Goal: Check status: Check status

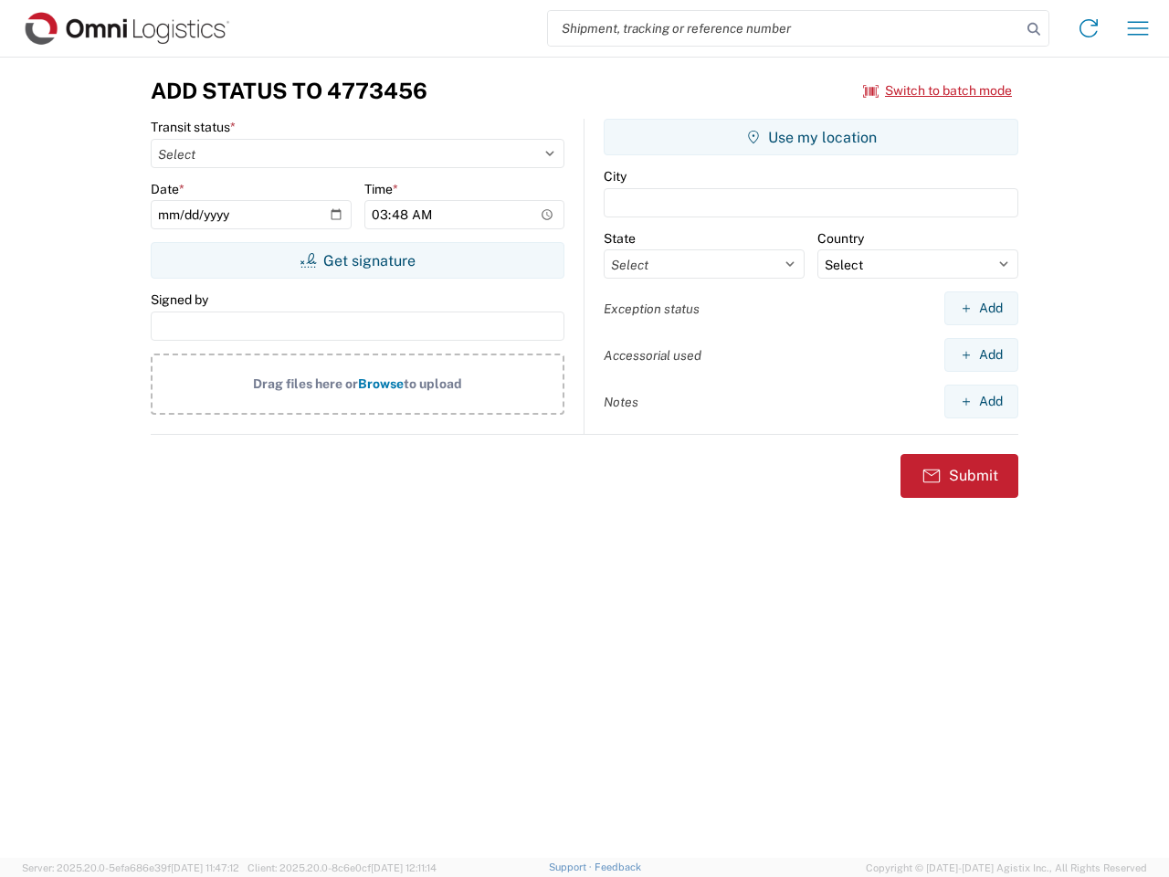
click at [785, 28] on input "search" at bounding box center [784, 28] width 473 height 35
click at [1034, 29] on icon at bounding box center [1034, 29] width 26 height 26
click at [1089, 28] on icon at bounding box center [1088, 28] width 29 height 29
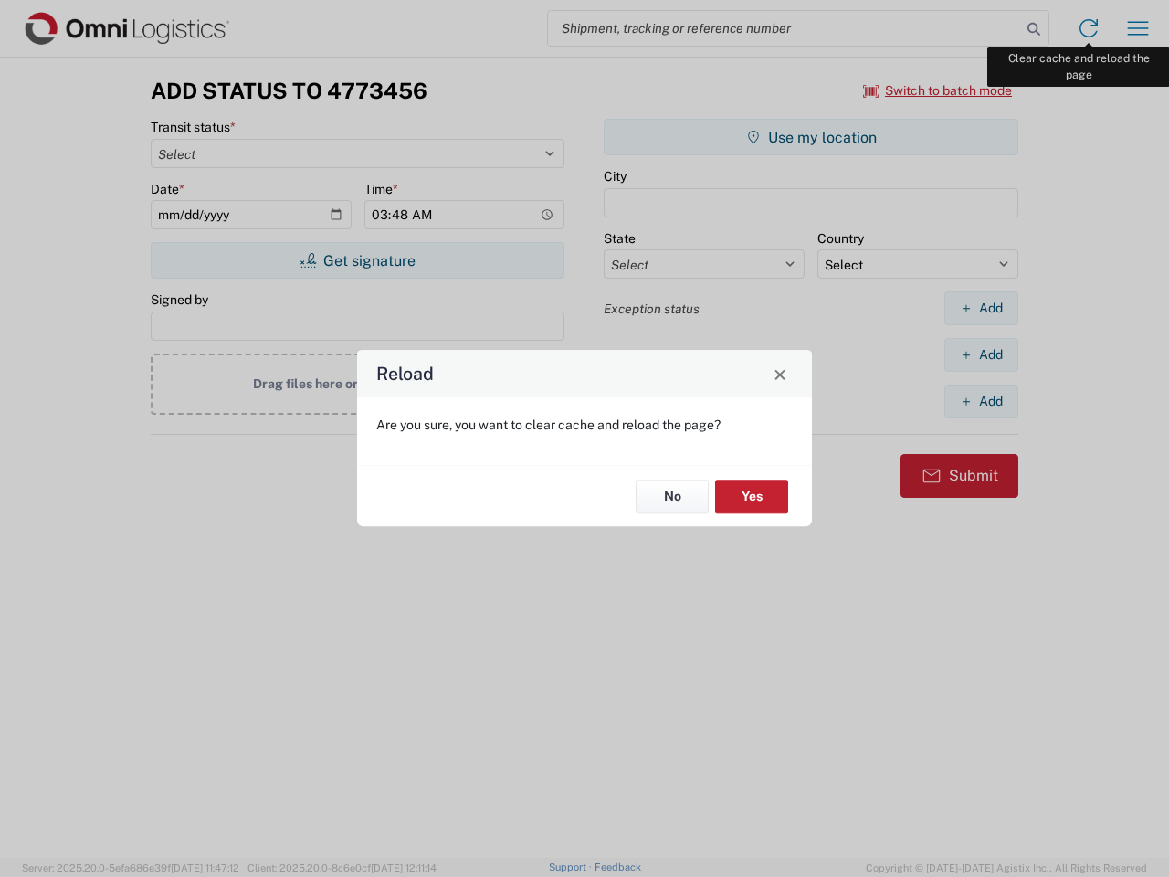
click at [1138, 28] on div "Reload Are you sure, you want to clear cache and reload the page? No Yes" at bounding box center [584, 438] width 1169 height 877
click at [938, 90] on div "Reload Are you sure, you want to clear cache and reload the page? No Yes" at bounding box center [584, 438] width 1169 height 877
click at [357, 260] on div "Reload Are you sure, you want to clear cache and reload the page? No Yes" at bounding box center [584, 438] width 1169 height 877
click at [811, 137] on div "Reload Are you sure, you want to clear cache and reload the page? No Yes" at bounding box center [584, 438] width 1169 height 877
click at [981, 308] on div "Reload Are you sure, you want to clear cache and reload the page? No Yes" at bounding box center [584, 438] width 1169 height 877
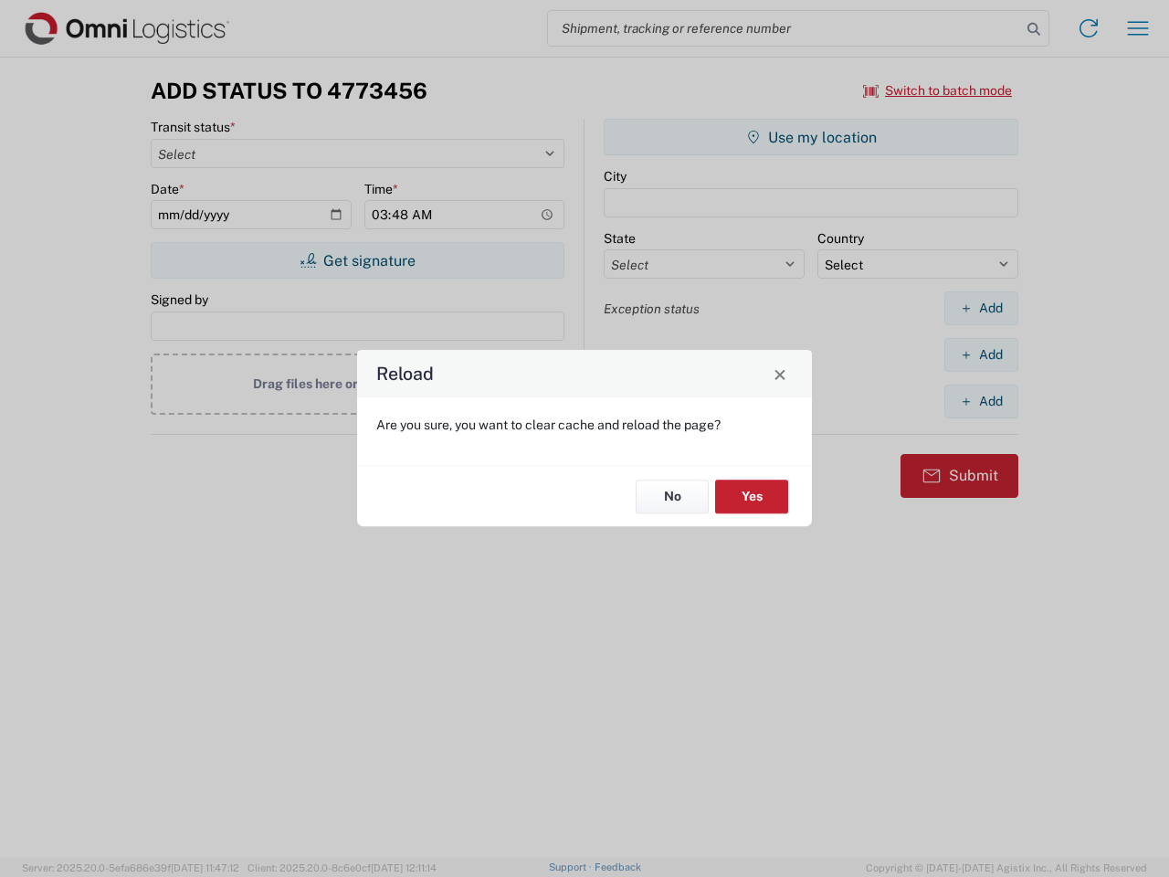
click at [981, 355] on div "Reload Are you sure, you want to clear cache and reload the page? No Yes" at bounding box center [584, 438] width 1169 height 877
click at [981, 401] on div "Reload Are you sure, you want to clear cache and reload the page? No Yes" at bounding box center [584, 438] width 1169 height 877
